Goal: Find specific page/section: Find specific page/section

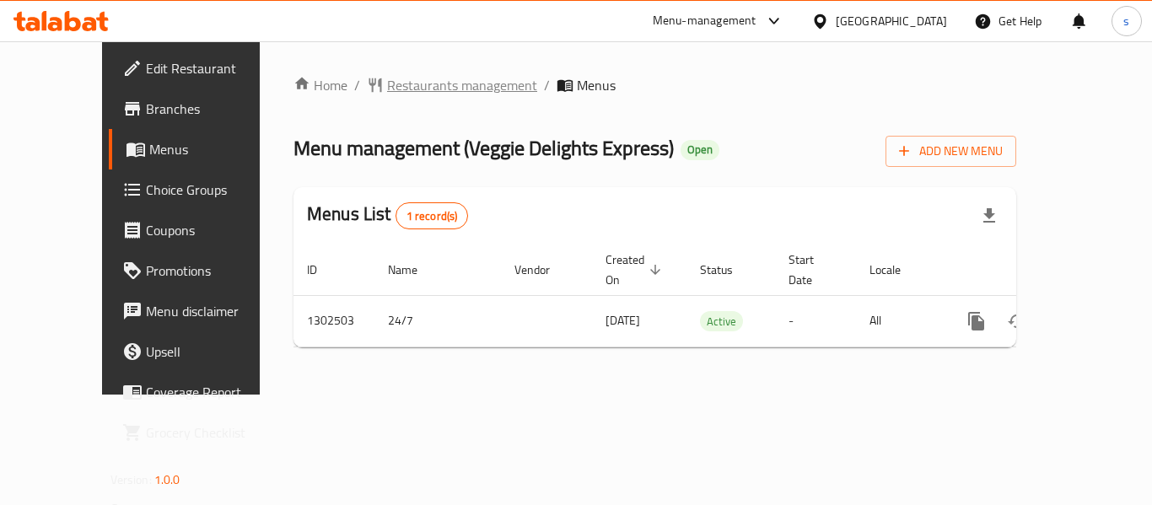
click at [387, 93] on span "Restaurants management" at bounding box center [462, 85] width 150 height 20
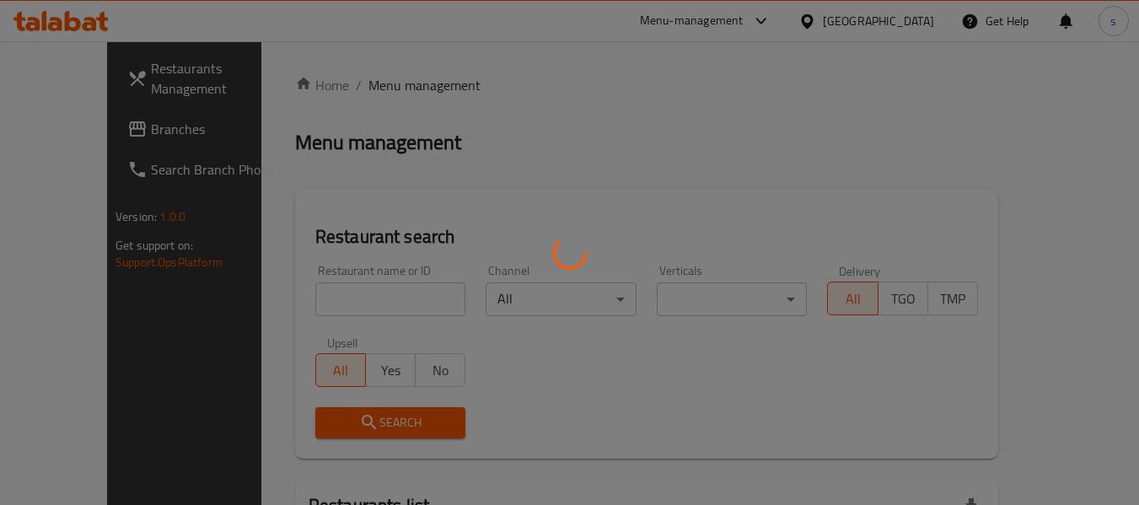
click at [336, 299] on div at bounding box center [569, 252] width 1139 height 505
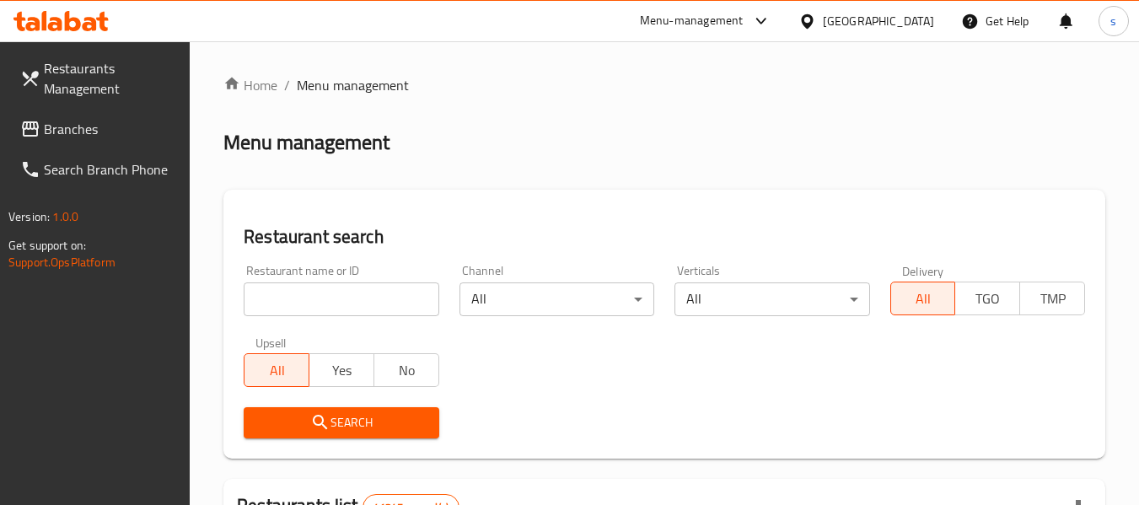
click at [336, 299] on input "search" at bounding box center [341, 300] width 195 height 34
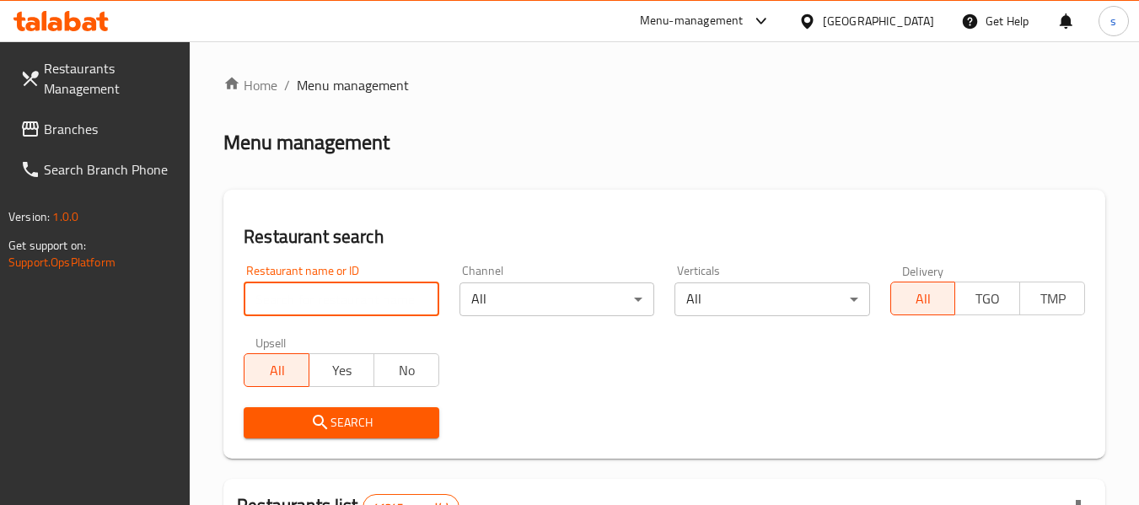
paste input "702387"
type input "702387"
click button "Search" at bounding box center [341, 422] width 195 height 31
click at [67, 124] on span "Branches" at bounding box center [110, 129] width 133 height 20
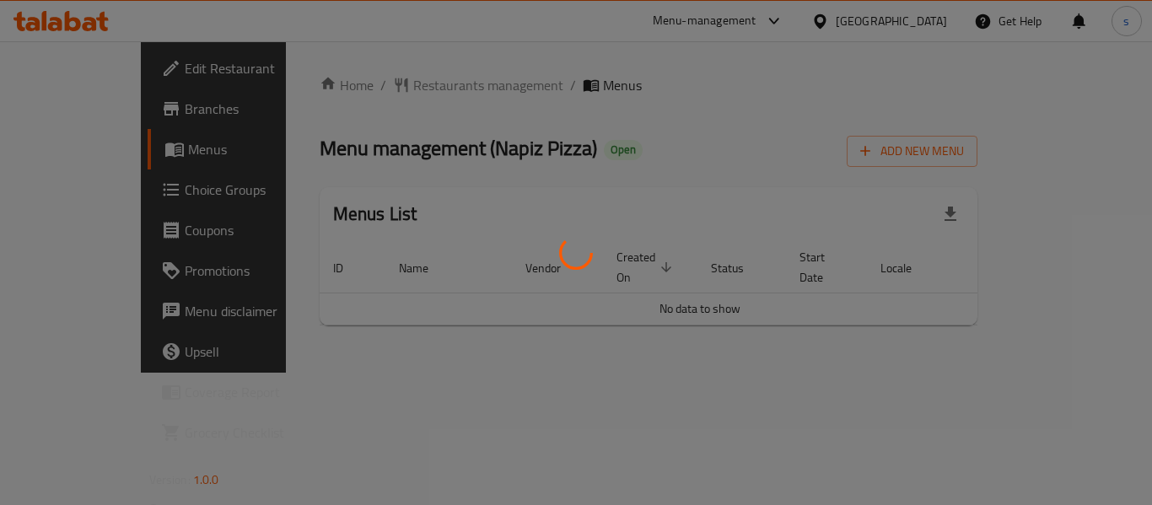
click at [459, 44] on div at bounding box center [576, 252] width 1152 height 505
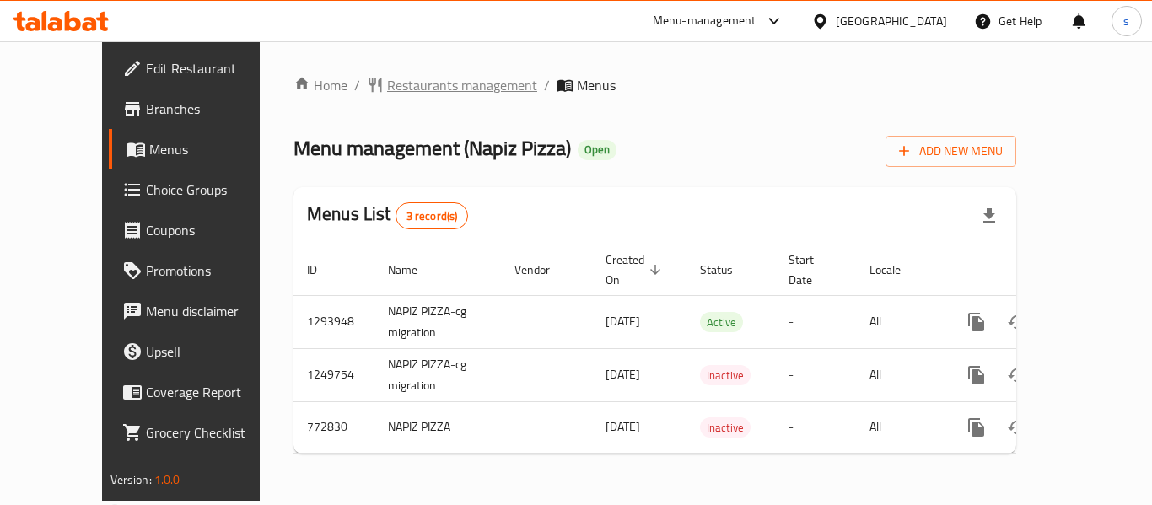
click at [405, 82] on span "Restaurants management" at bounding box center [462, 85] width 150 height 20
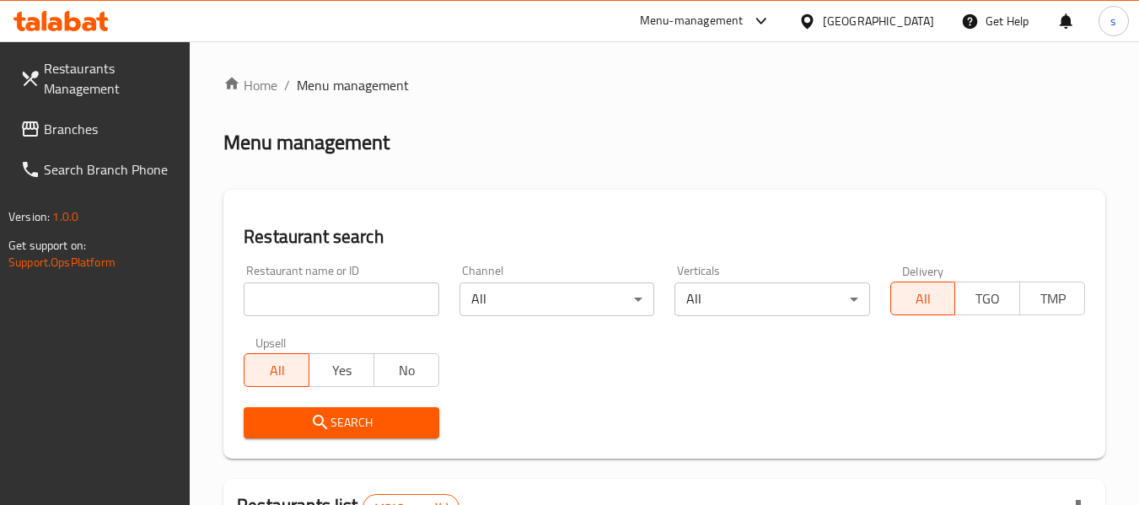
click at [327, 304] on input "search" at bounding box center [341, 300] width 195 height 34
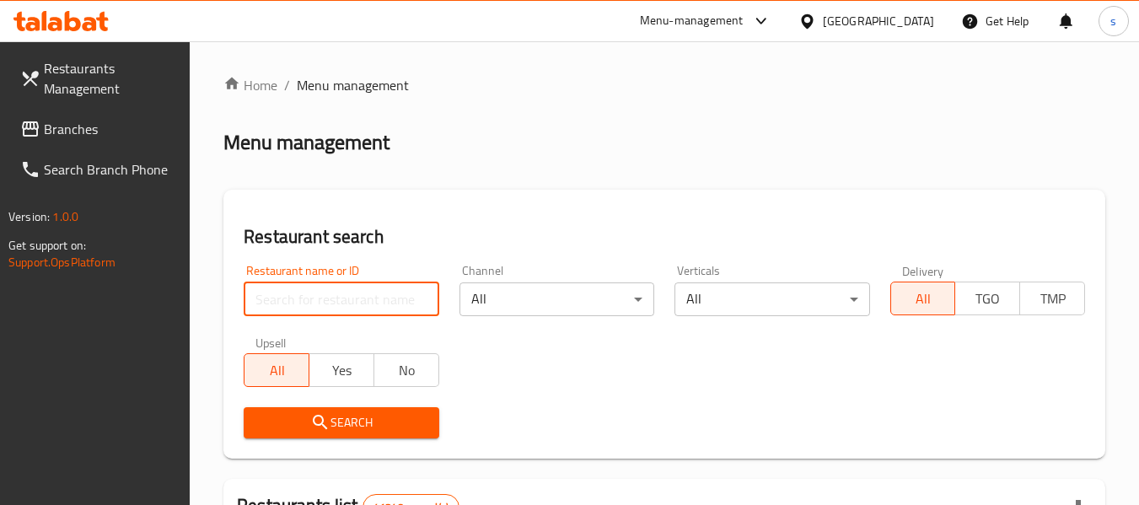
paste input "651825"
type input "651825"
click button "Search" at bounding box center [341, 422] width 195 height 31
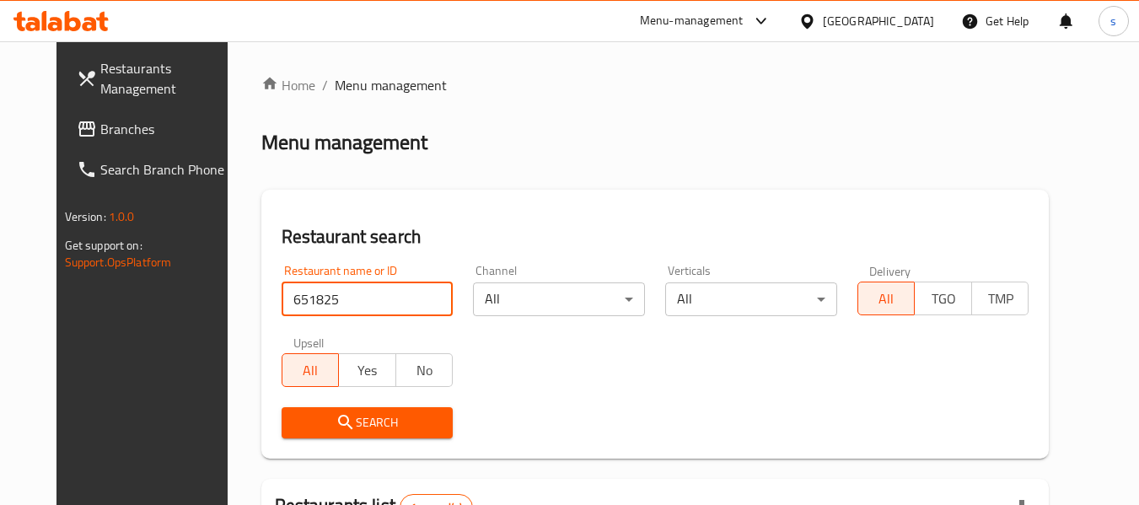
click at [101, 133] on span "Branches" at bounding box center [166, 129] width 133 height 20
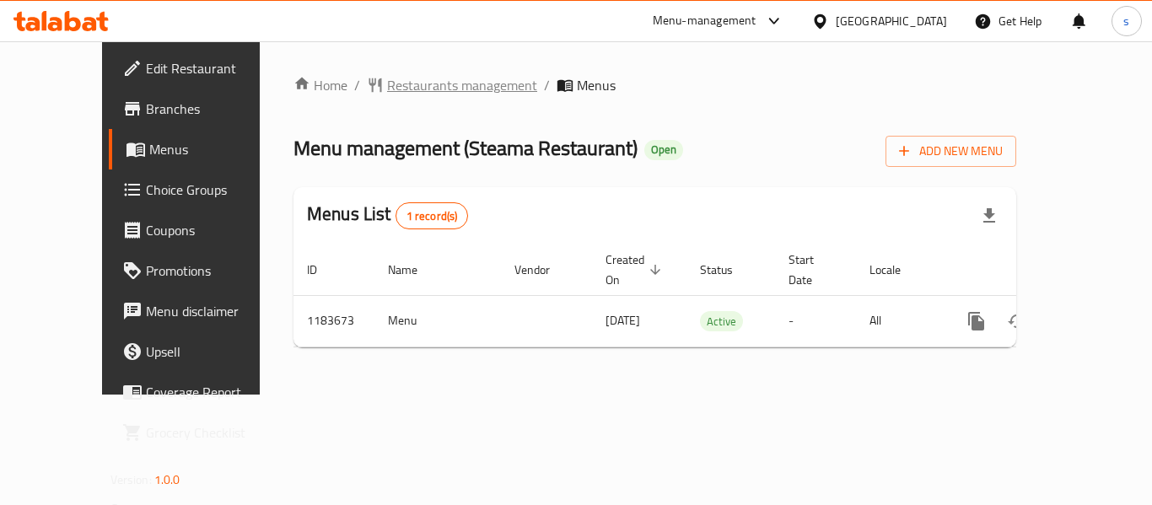
click at [412, 78] on span "Restaurants management" at bounding box center [462, 85] width 150 height 20
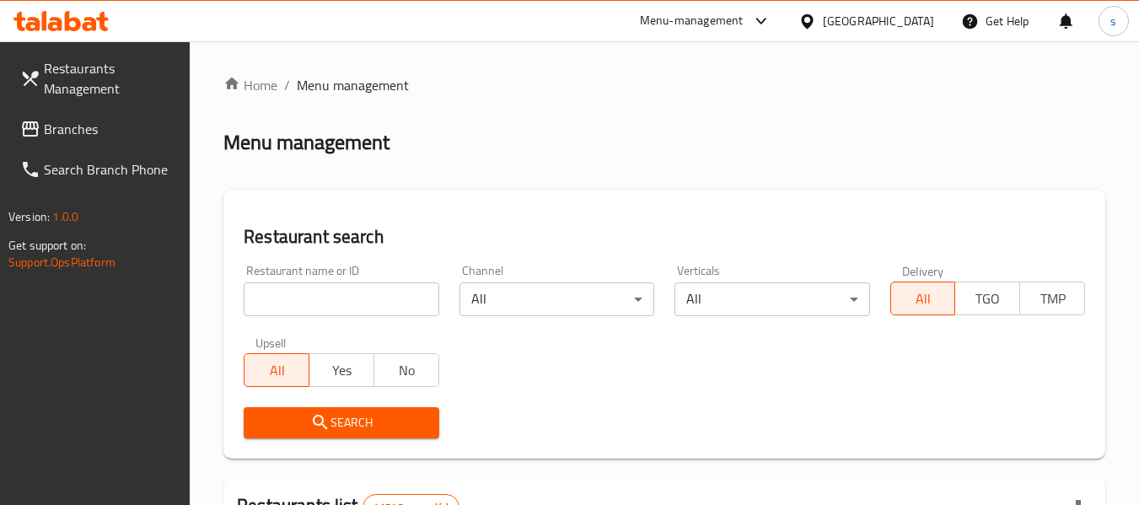
click at [324, 316] on div "Restaurant name or ID Restaurant name or ID" at bounding box center [341, 291] width 215 height 72
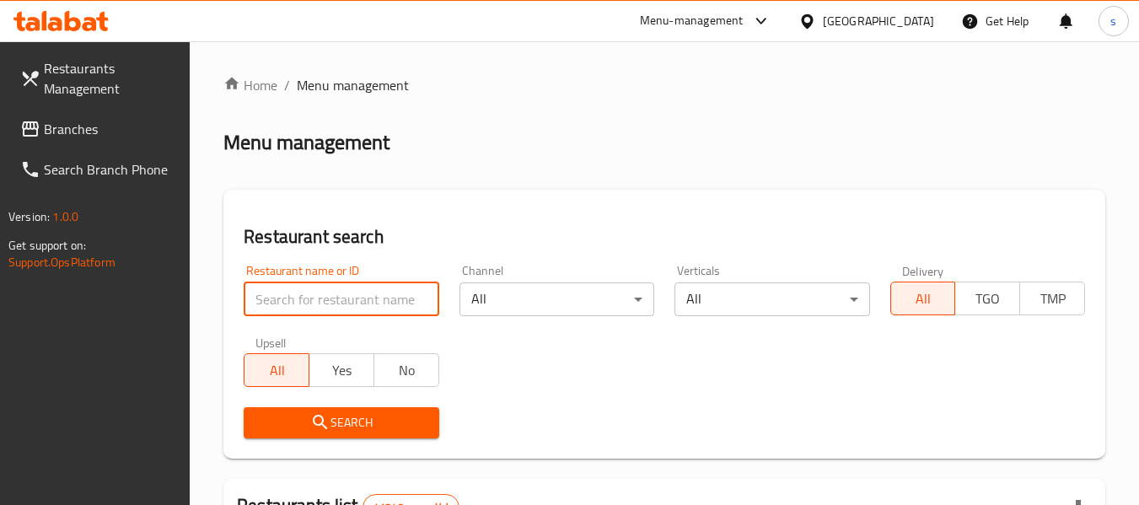
click at [323, 310] on input "search" at bounding box center [341, 300] width 195 height 34
paste input "666451"
type input "666451"
click button "Search" at bounding box center [341, 422] width 195 height 31
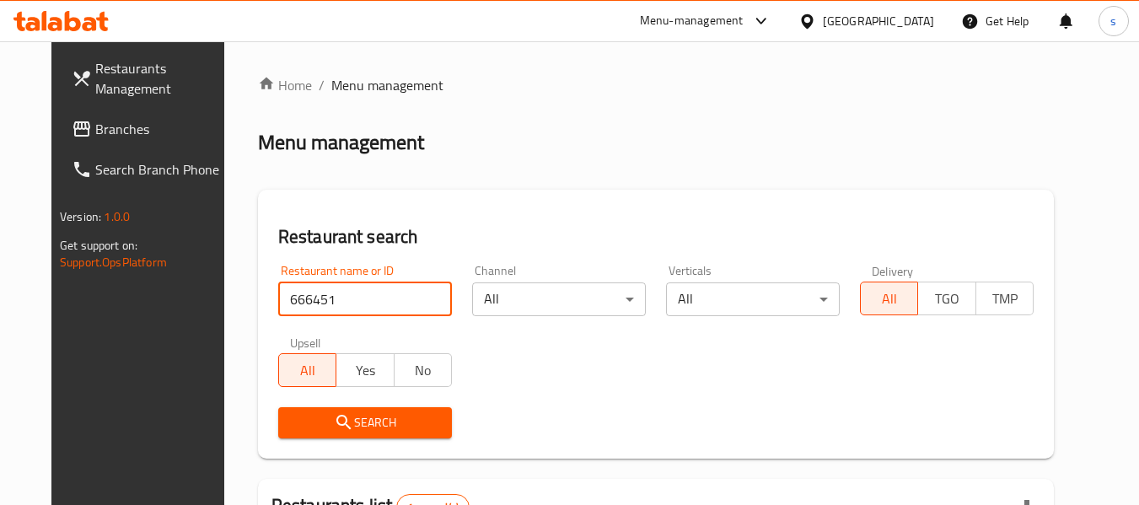
click at [68, 112] on link "Branches" at bounding box center [150, 129] width 184 height 40
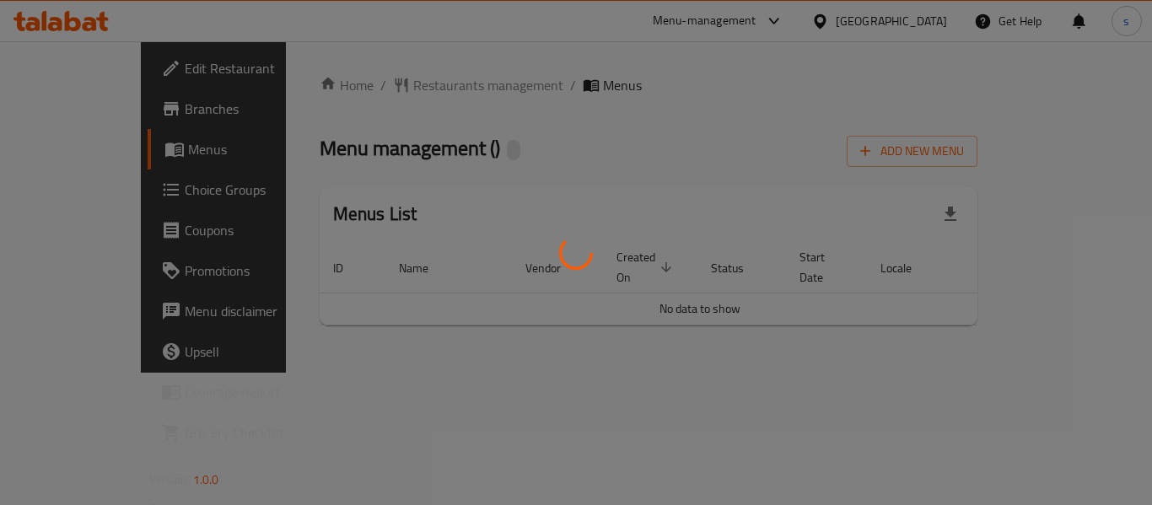
click at [362, 83] on div at bounding box center [576, 252] width 1152 height 505
click at [362, 85] on div at bounding box center [576, 252] width 1152 height 505
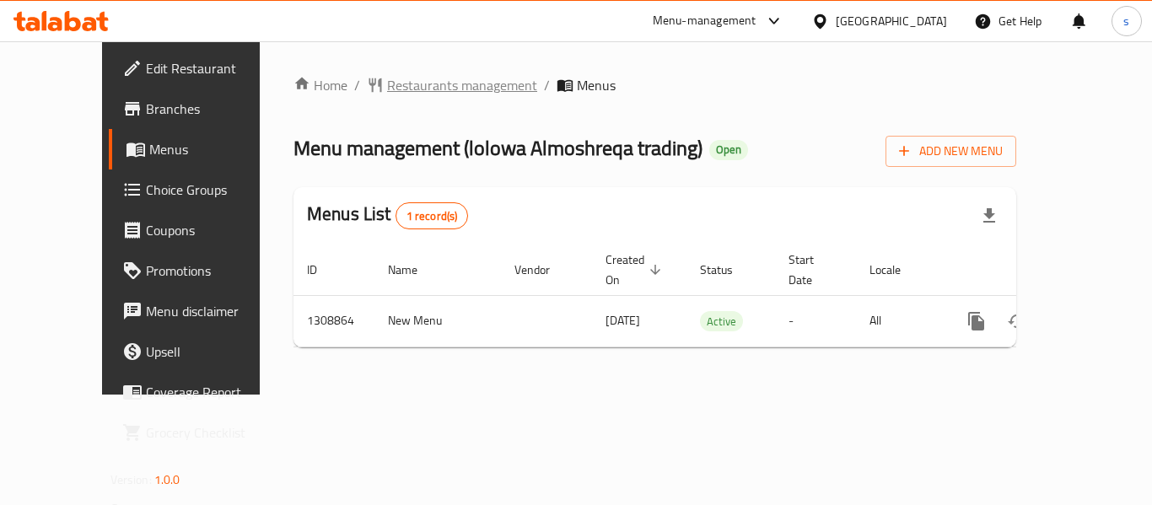
click at [387, 88] on span "Restaurants management" at bounding box center [462, 85] width 150 height 20
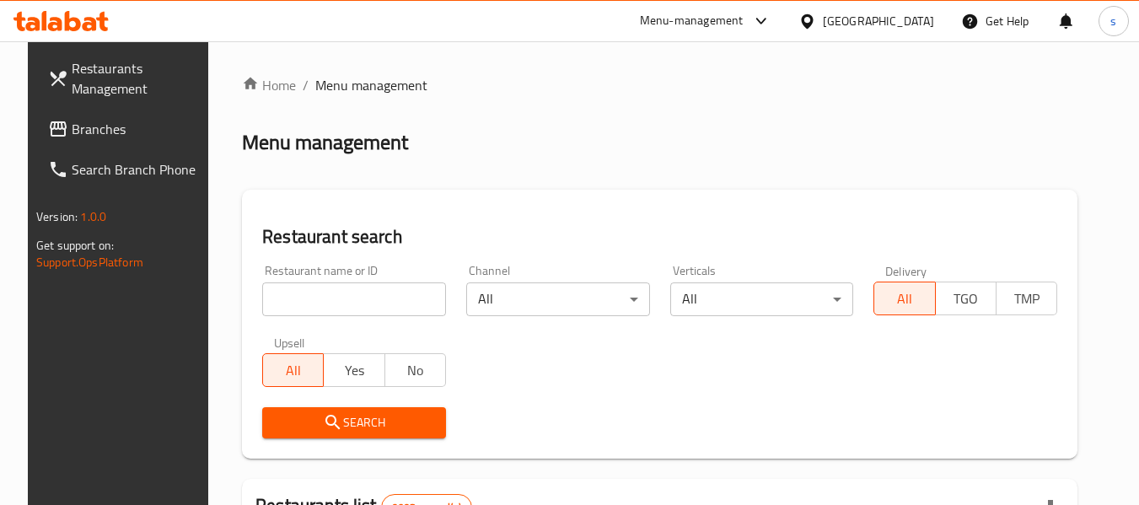
click at [312, 304] on input "search" at bounding box center [354, 300] width 184 height 34
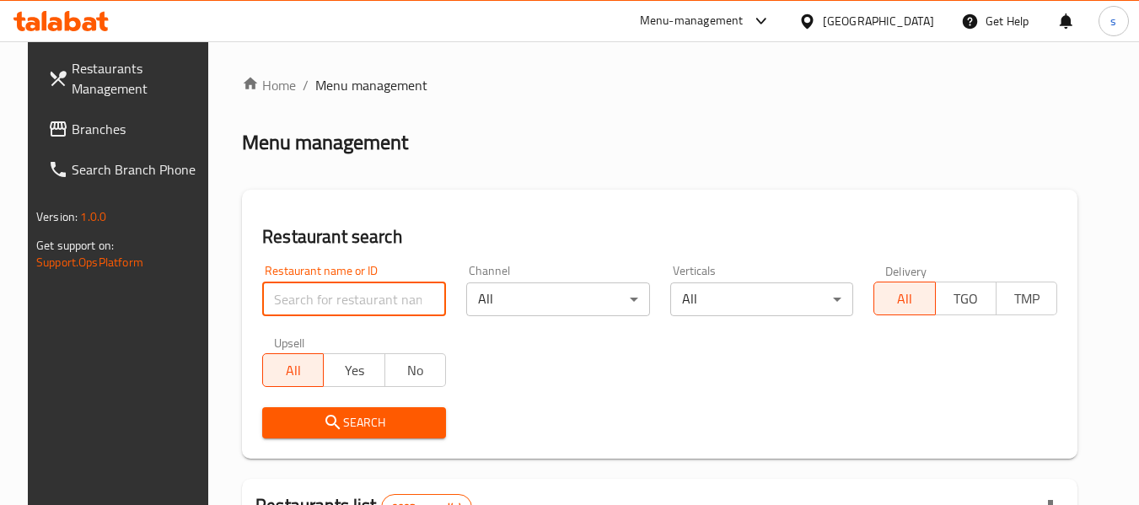
paste input "704866"
type input "704866"
click button "Search" at bounding box center [354, 422] width 184 height 31
